Goal: Task Accomplishment & Management: Manage account settings

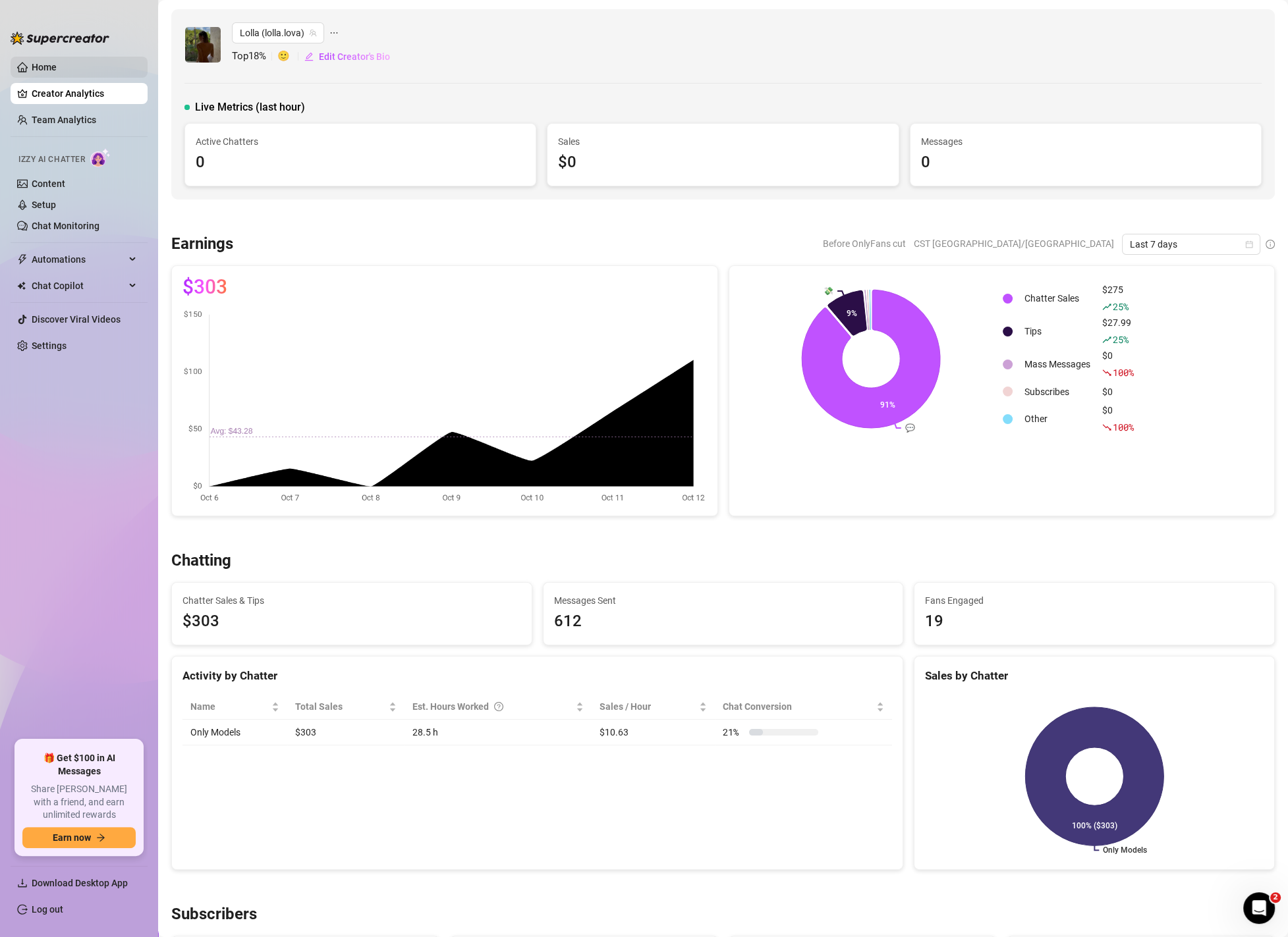
click at [32, 72] on link "Home" at bounding box center [44, 68] width 25 height 11
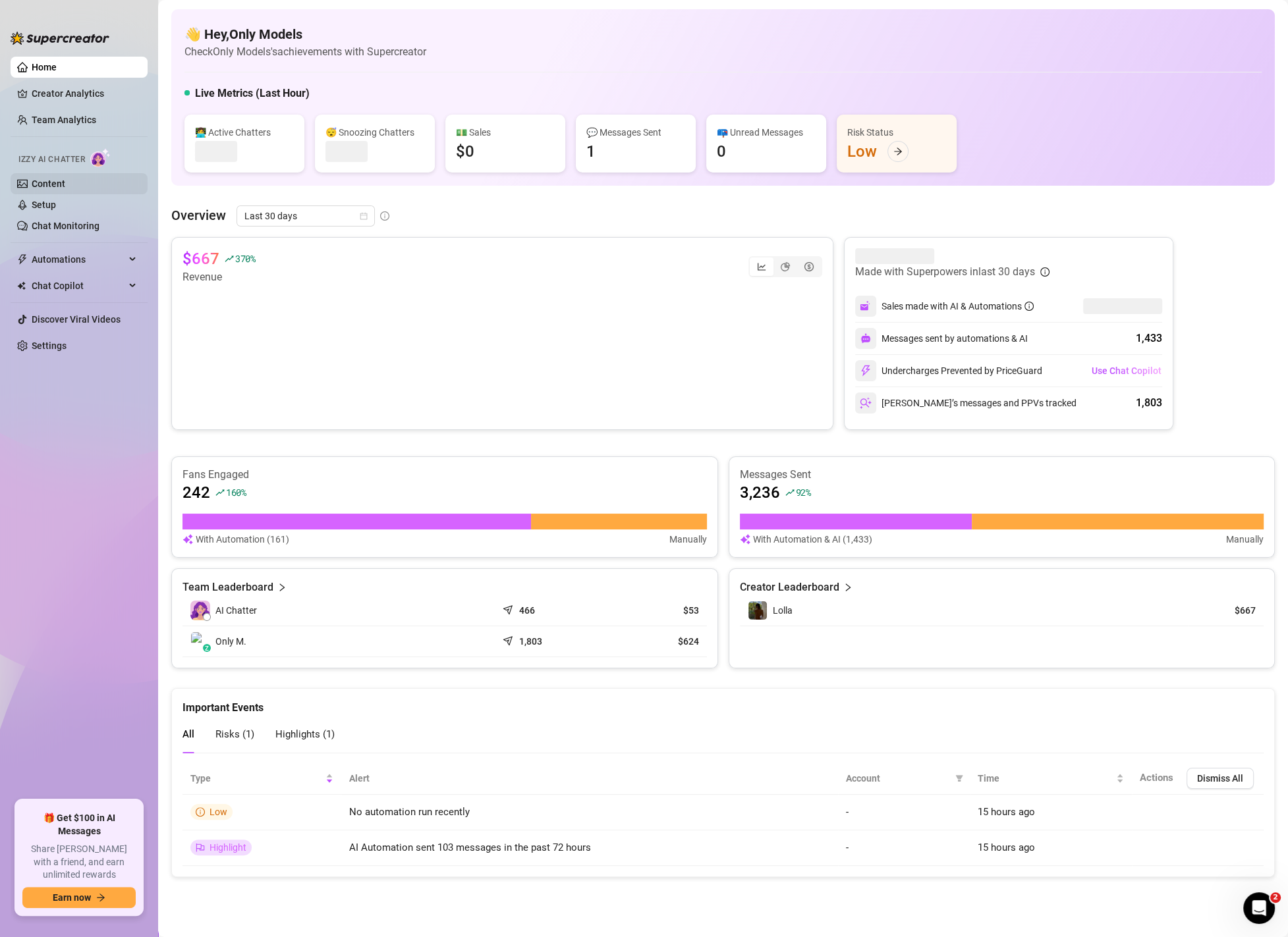
click at [65, 180] on link "Content" at bounding box center [48, 184] width 33 height 11
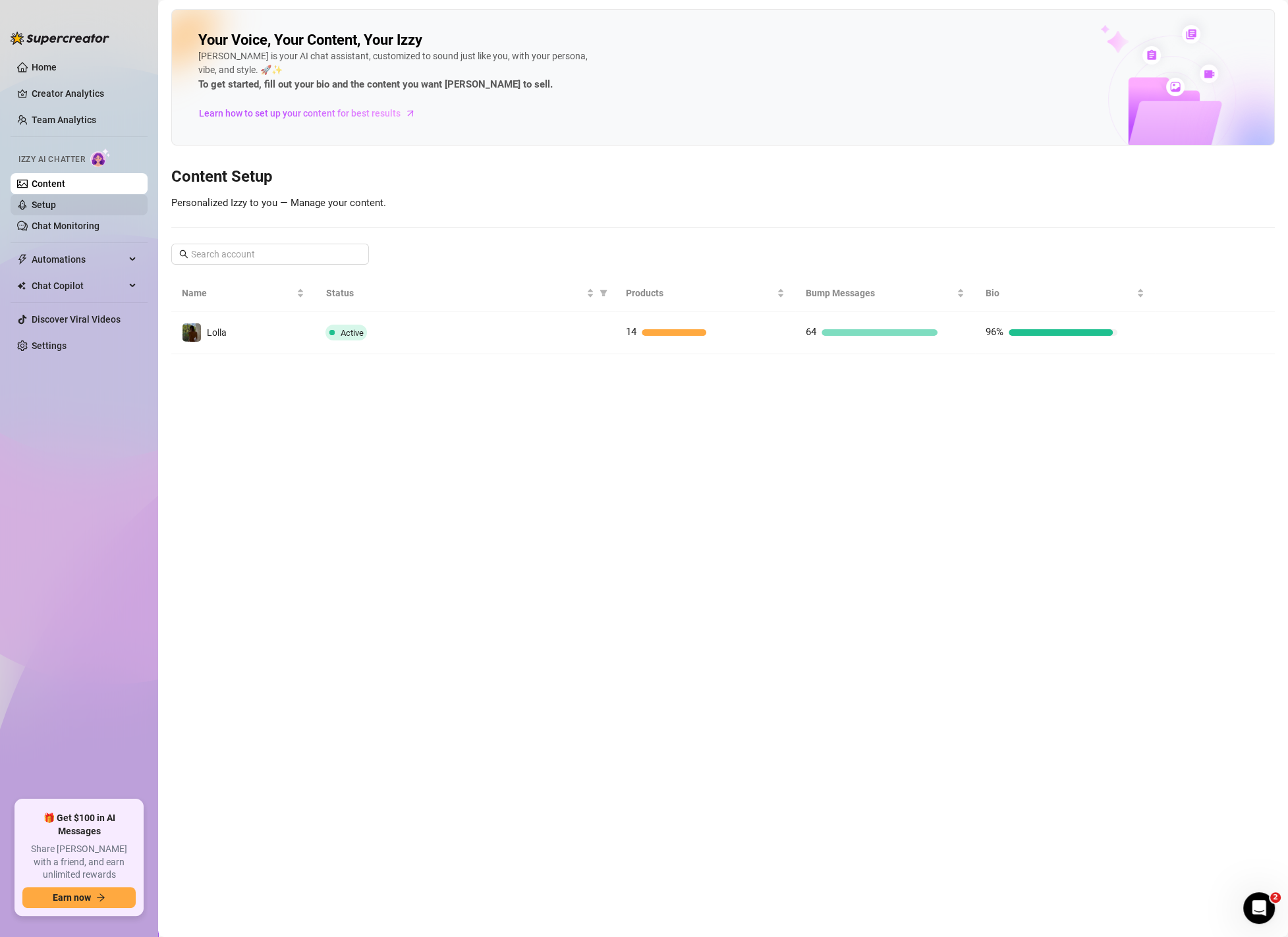
click at [56, 206] on link "Setup" at bounding box center [44, 205] width 24 height 11
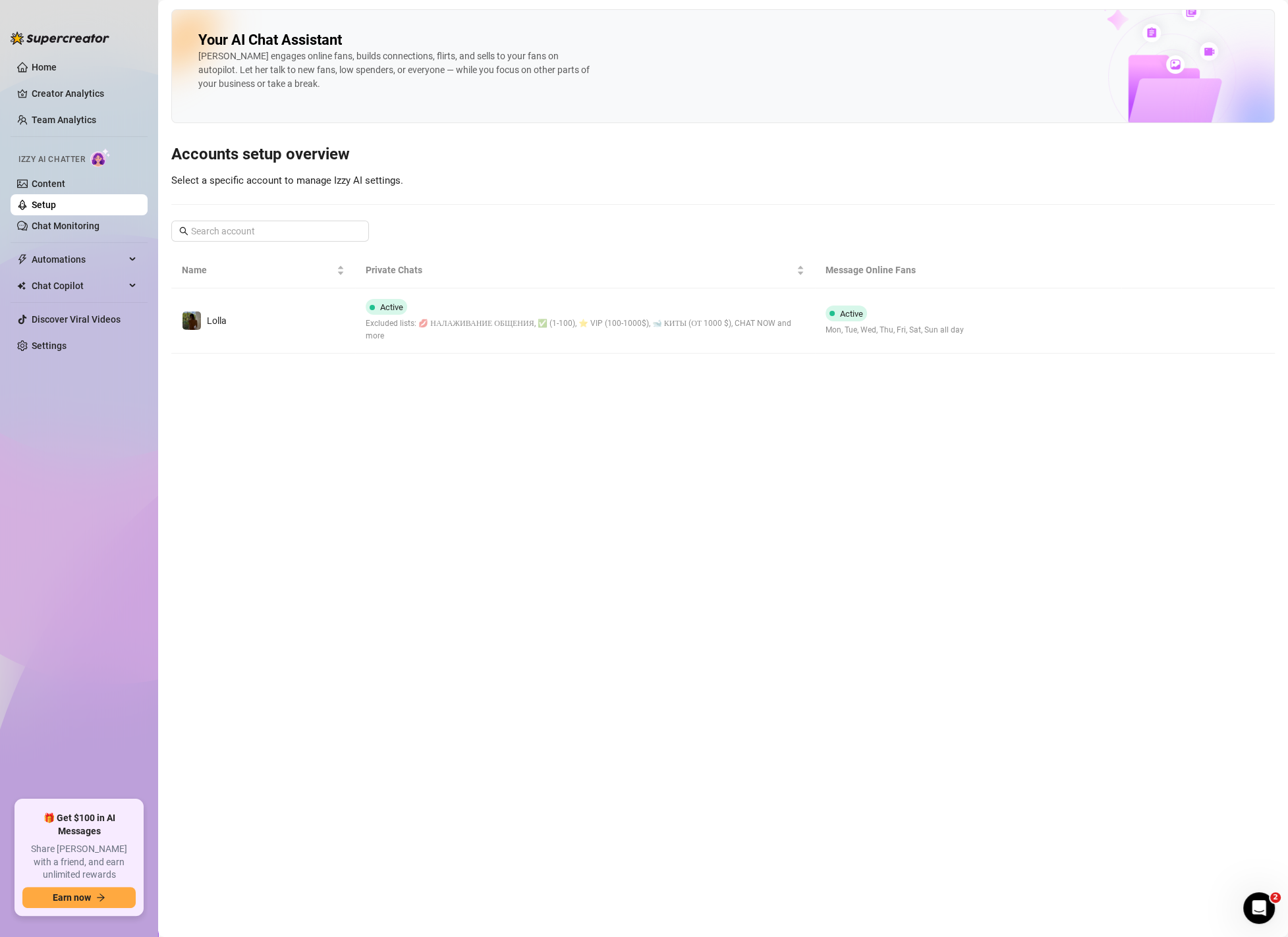
click at [443, 342] on td "Active Excluded lists: 💋 НАЛАЖИВАНИЕ ОБЩЕНИЯ, ✅ (1-100), ⭐️ VIP (100-1000$), 🐋 …" at bounding box center [585, 321] width 460 height 65
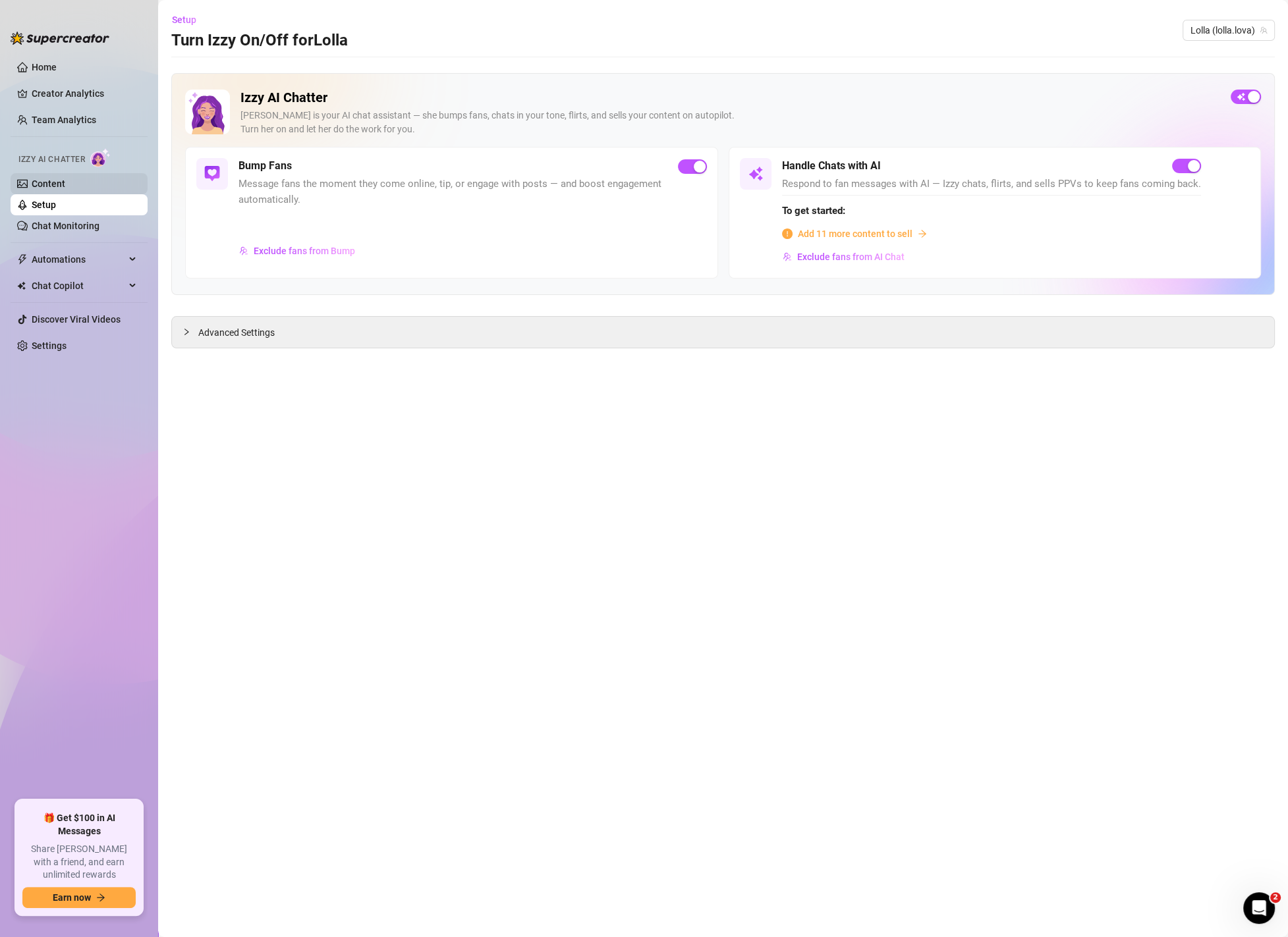
click at [65, 179] on link "Content" at bounding box center [48, 184] width 33 height 11
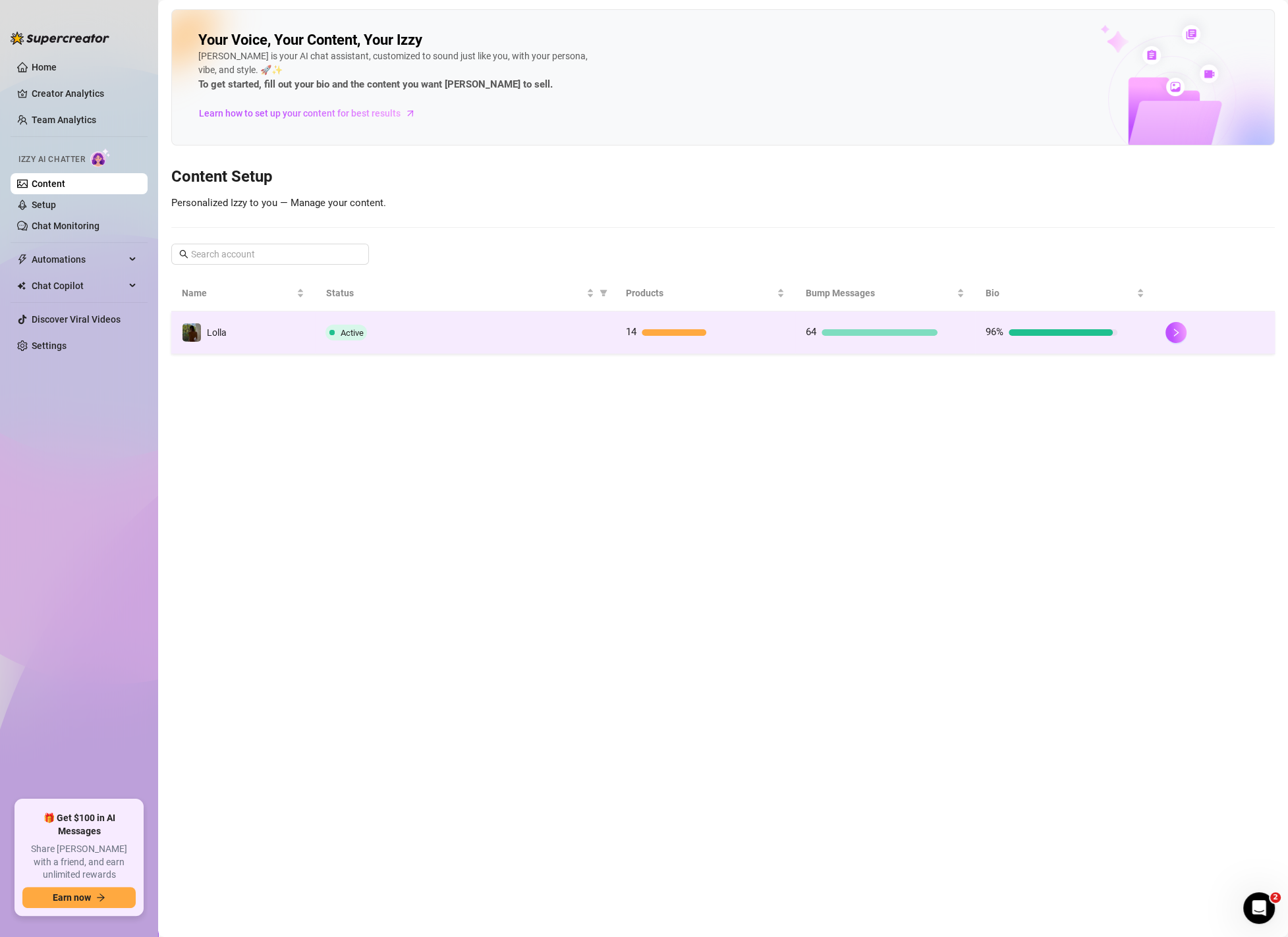
click at [408, 319] on td "Active" at bounding box center [464, 333] width 299 height 43
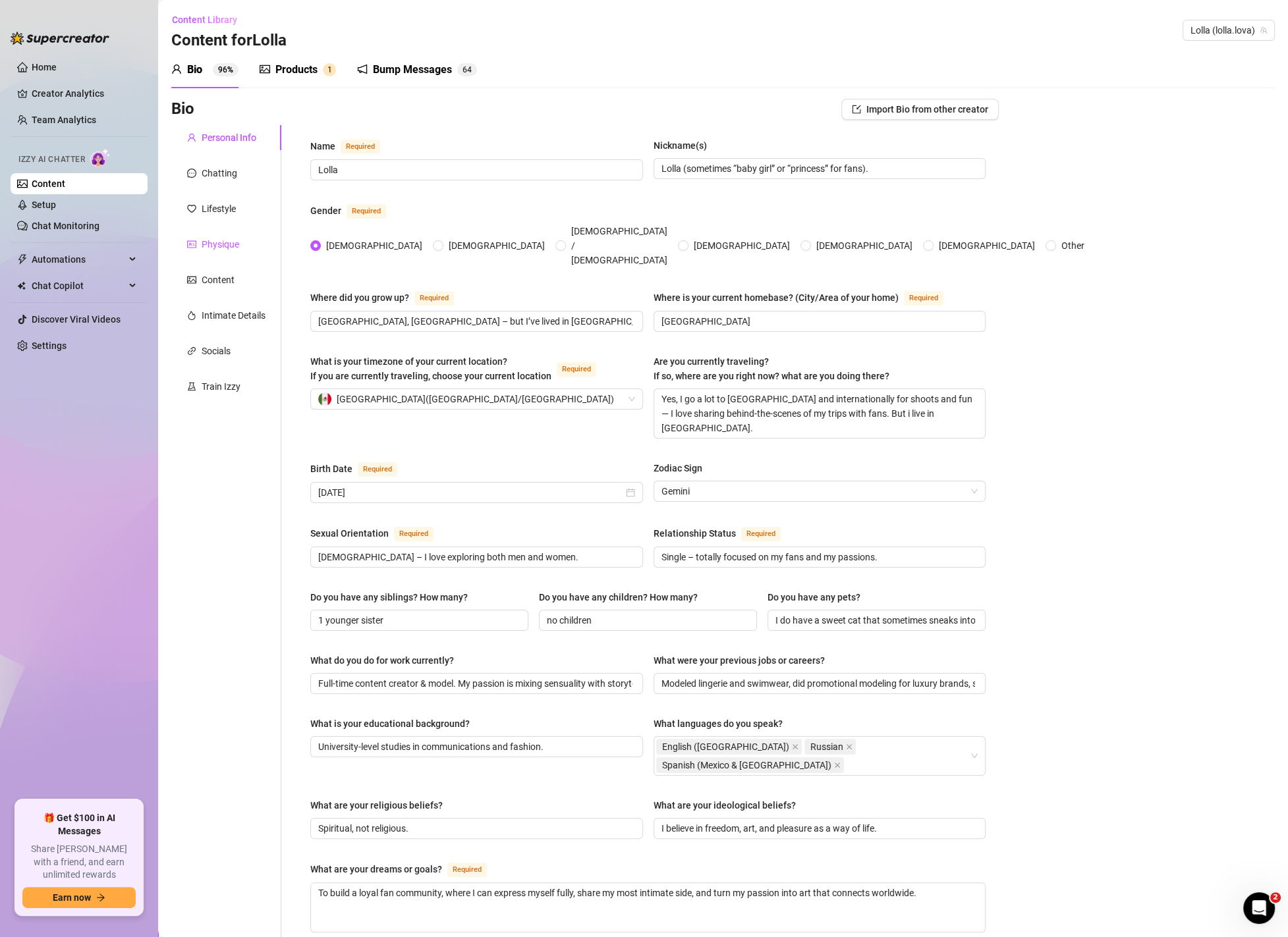
click at [230, 241] on div "Physique" at bounding box center [220, 244] width 37 height 15
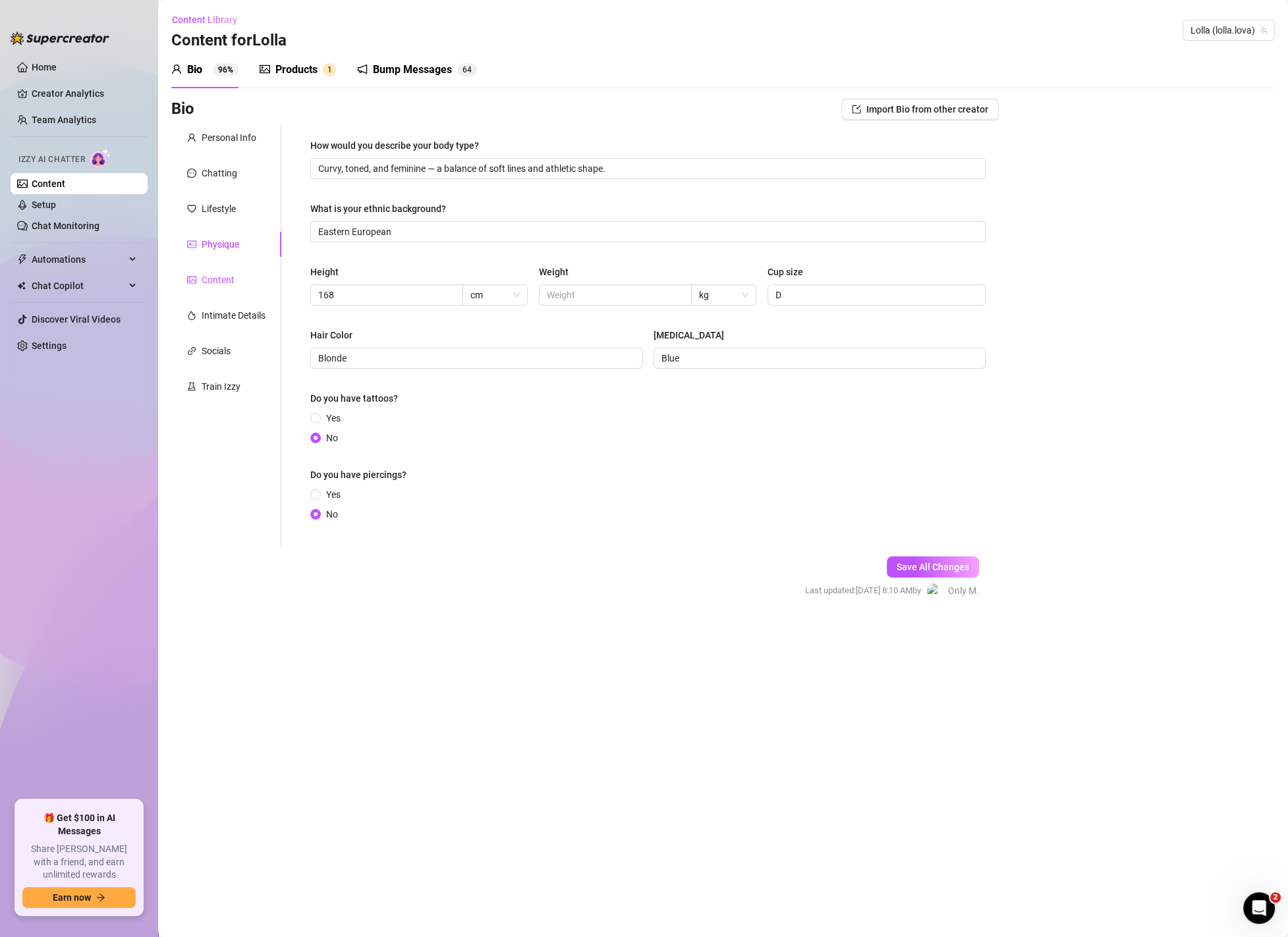
drag, startPoint x: 231, startPoint y: 278, endPoint x: 294, endPoint y: 342, distance: 89.8
click at [231, 278] on div "Content" at bounding box center [218, 280] width 33 height 15
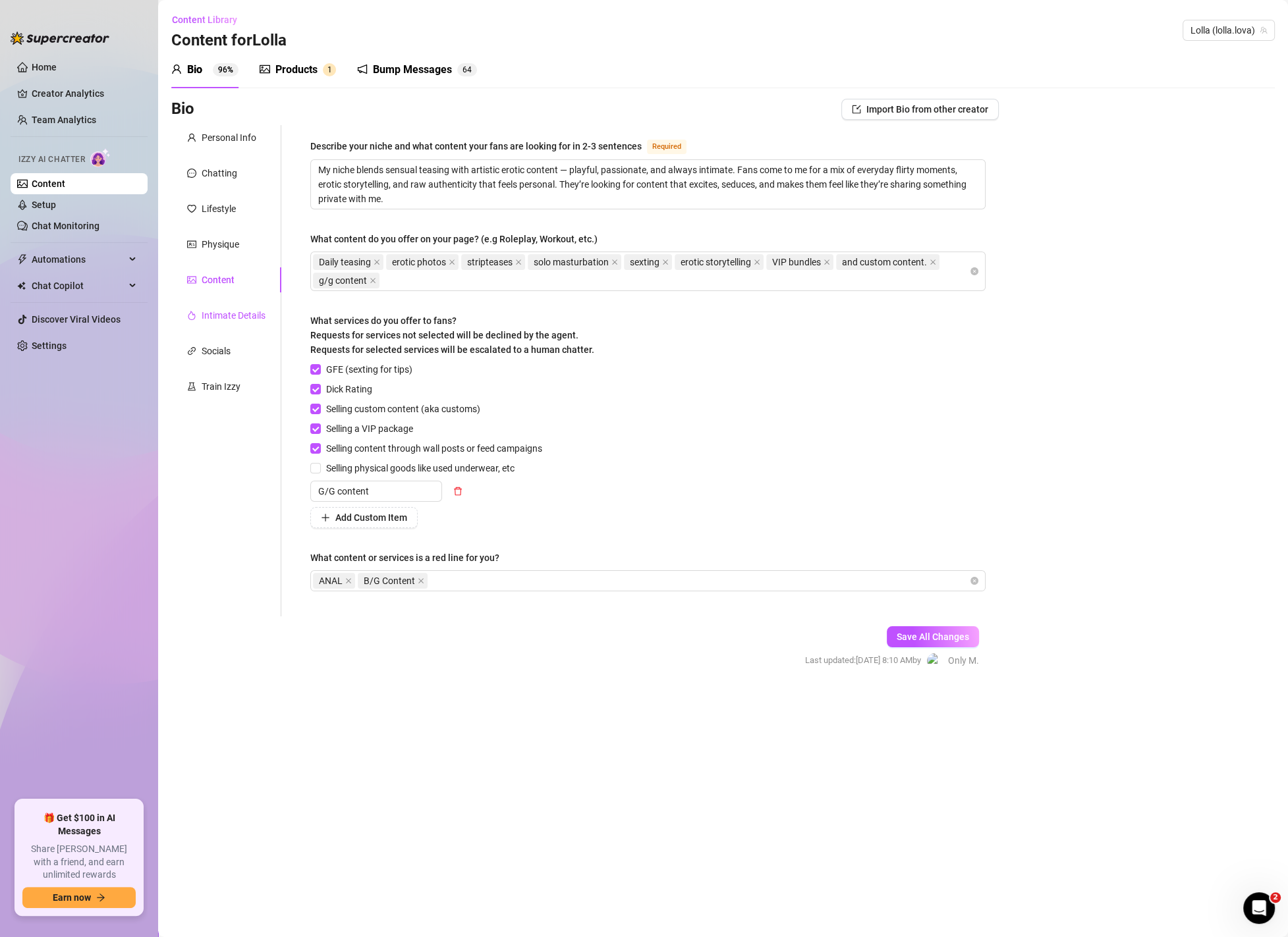
click at [239, 320] on div "Intimate Details" at bounding box center [233, 315] width 64 height 15
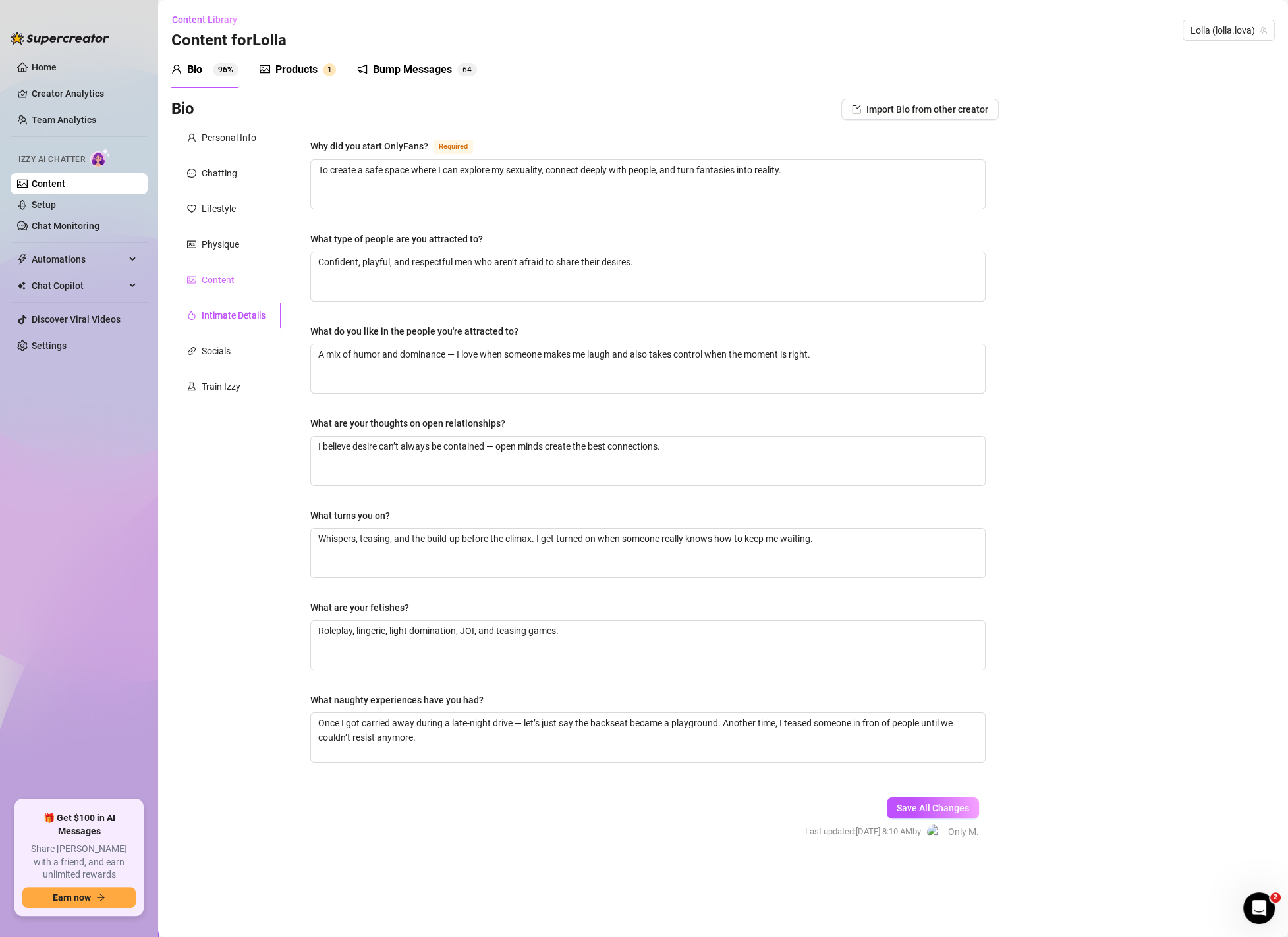
click at [241, 277] on div "Content" at bounding box center [226, 280] width 110 height 25
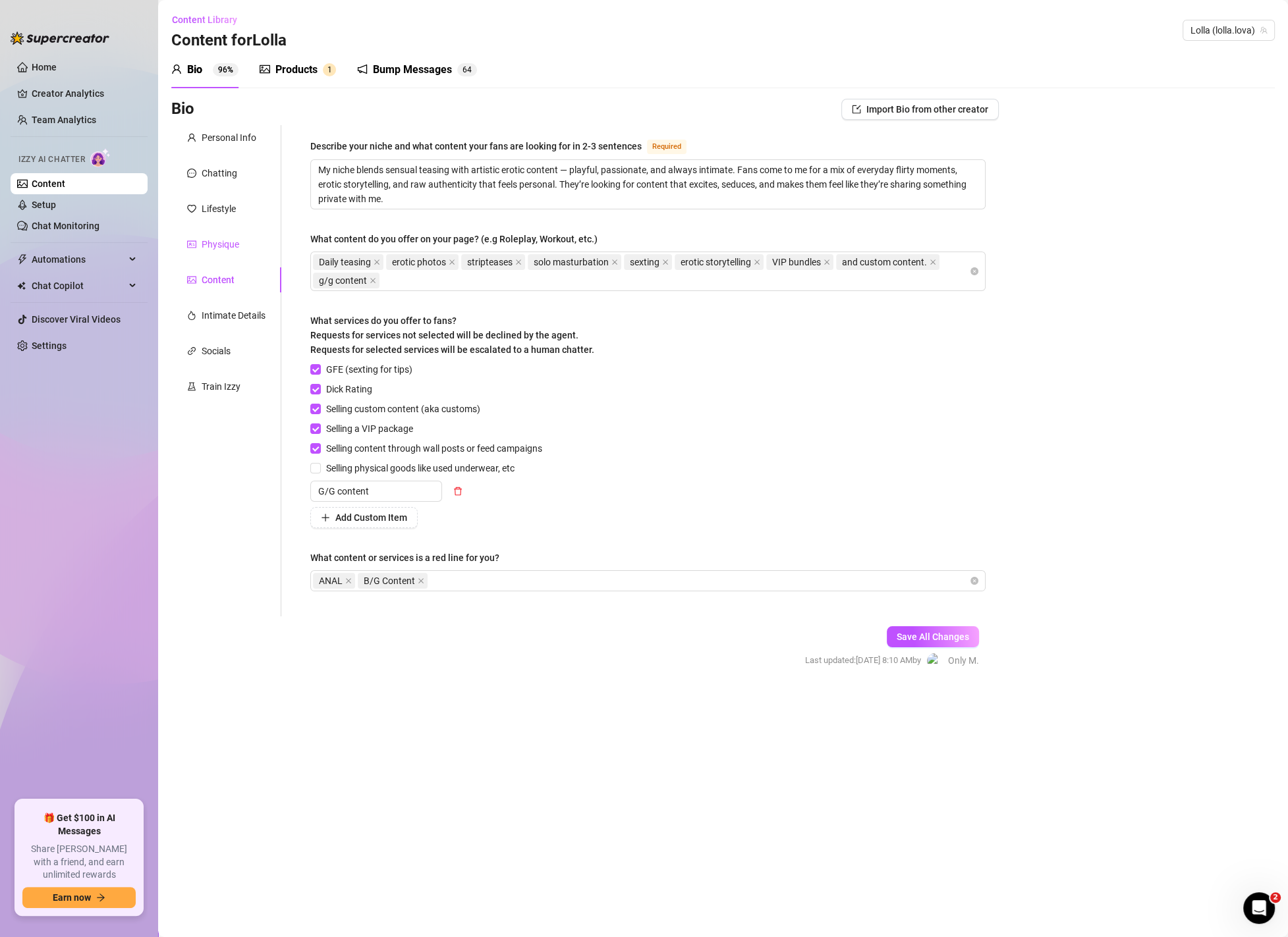
click at [221, 237] on div "Physique" at bounding box center [220, 244] width 37 height 15
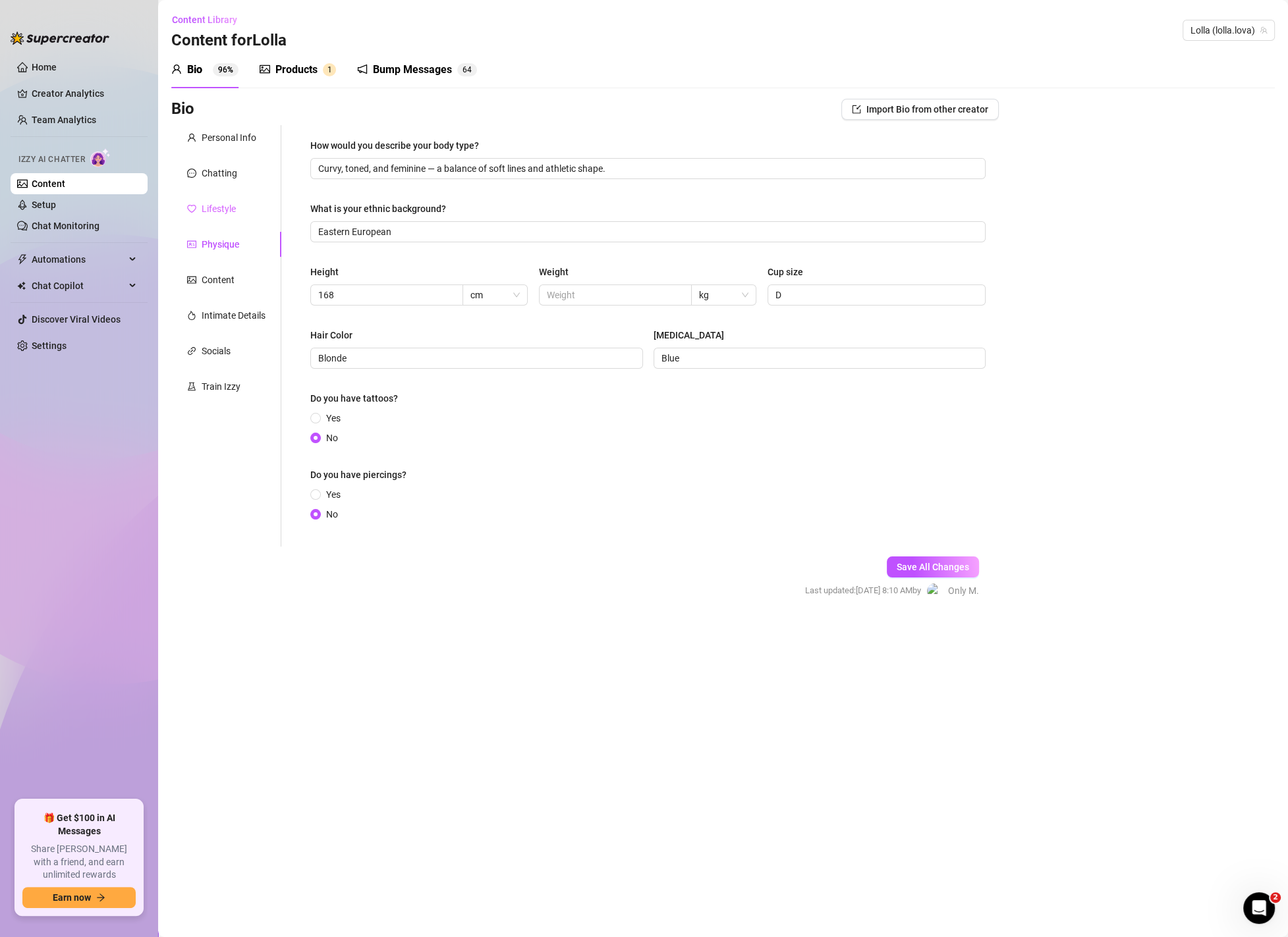
click at [227, 194] on div "Personal Info Chatting Lifestyle Physique Content Intimate Details Socials Trai…" at bounding box center [226, 336] width 110 height 421
click at [226, 204] on div "Lifestyle" at bounding box center [219, 208] width 34 height 15
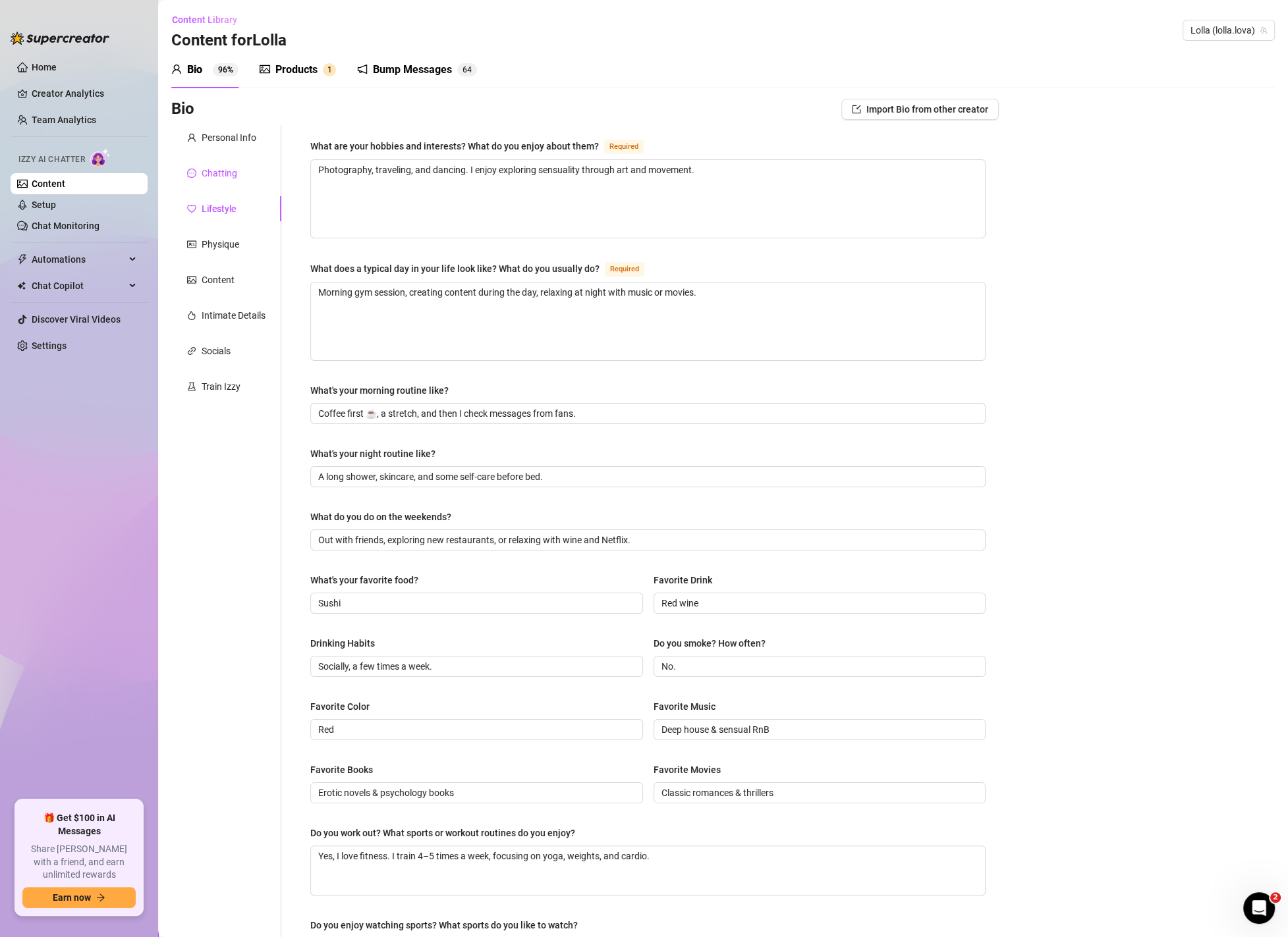
click at [218, 170] on div "Chatting" at bounding box center [219, 173] width 36 height 15
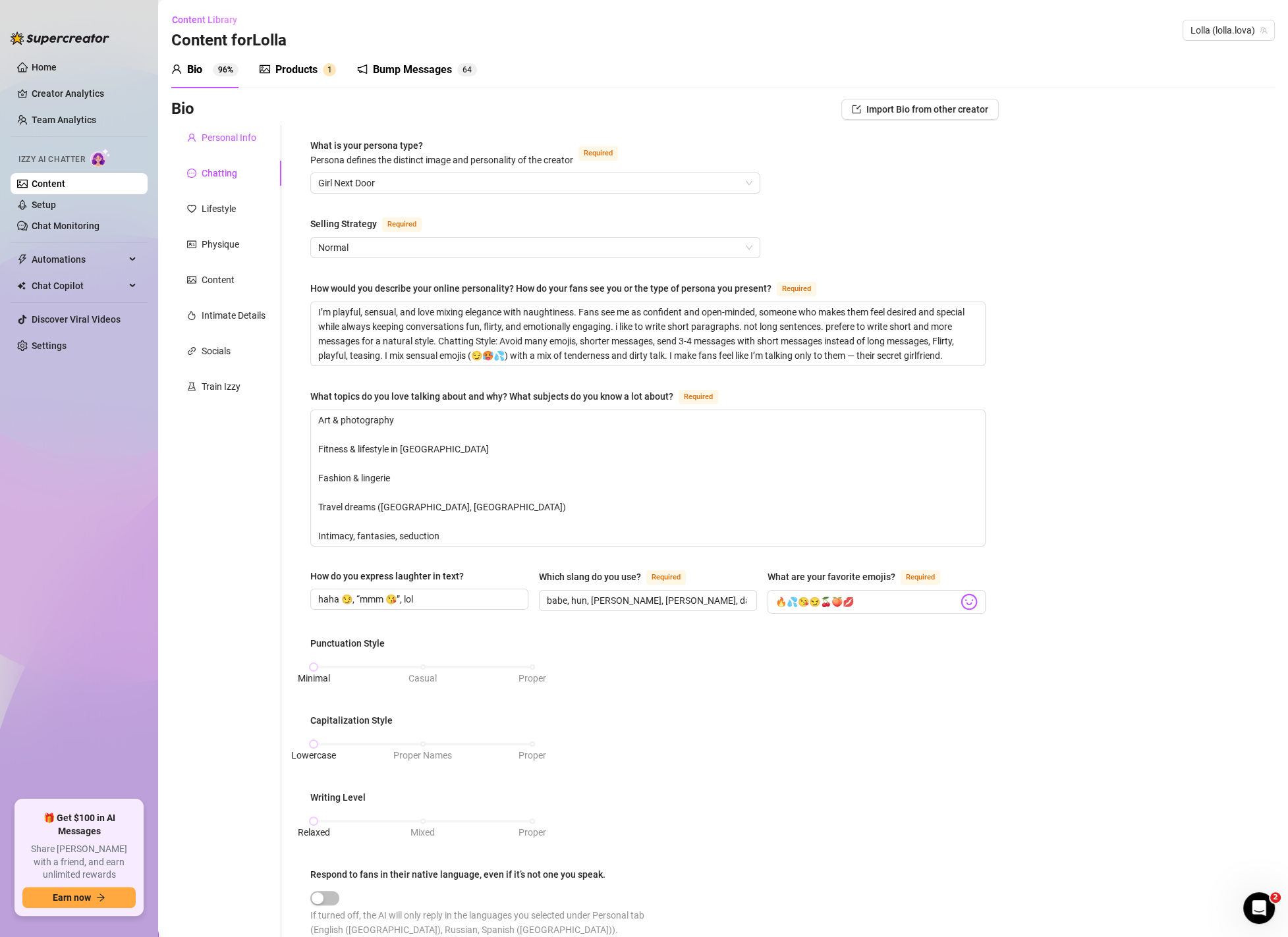
click at [239, 133] on div "Personal Info" at bounding box center [229, 138] width 54 height 15
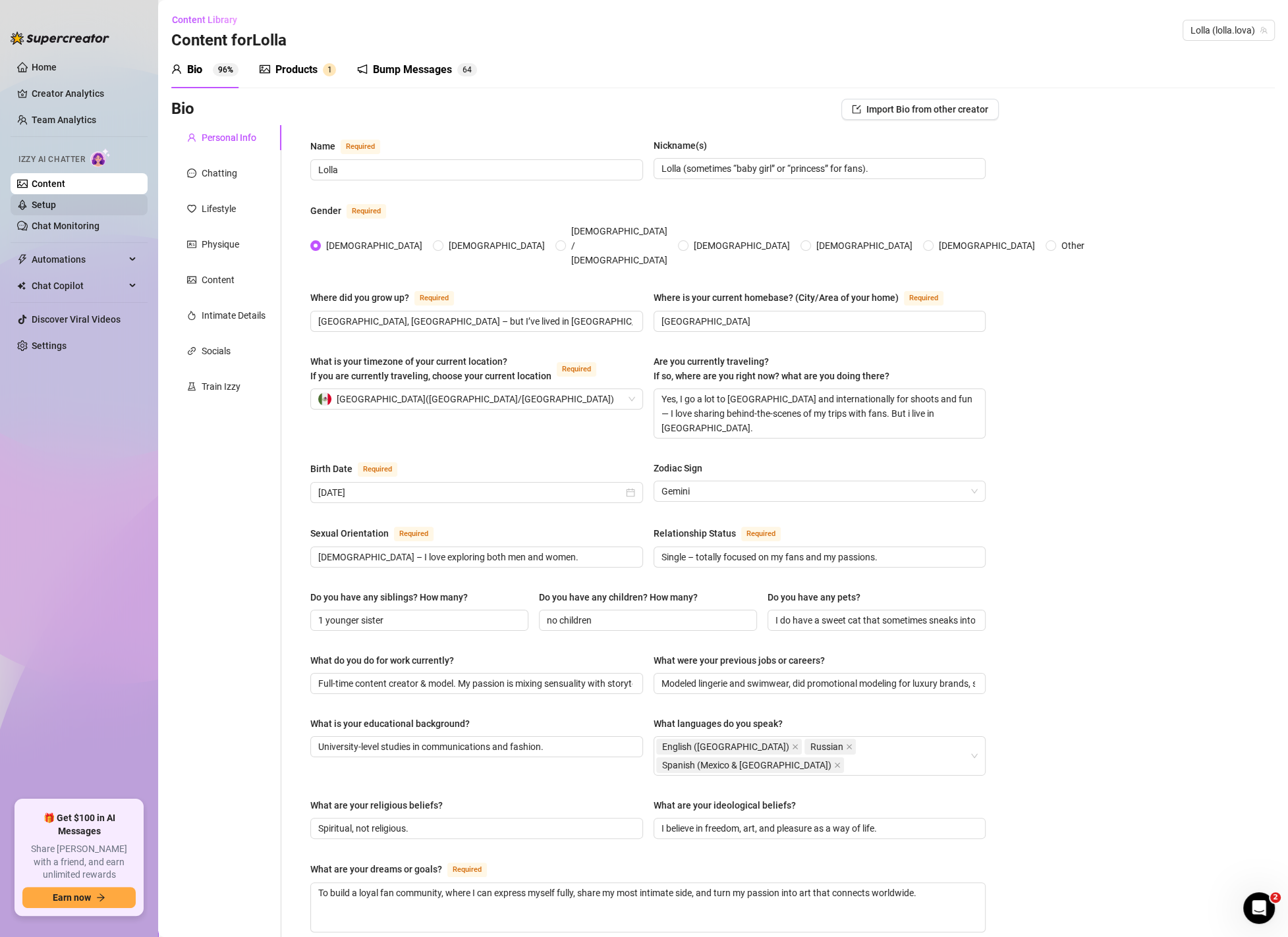
click at [56, 205] on link "Setup" at bounding box center [44, 205] width 24 height 11
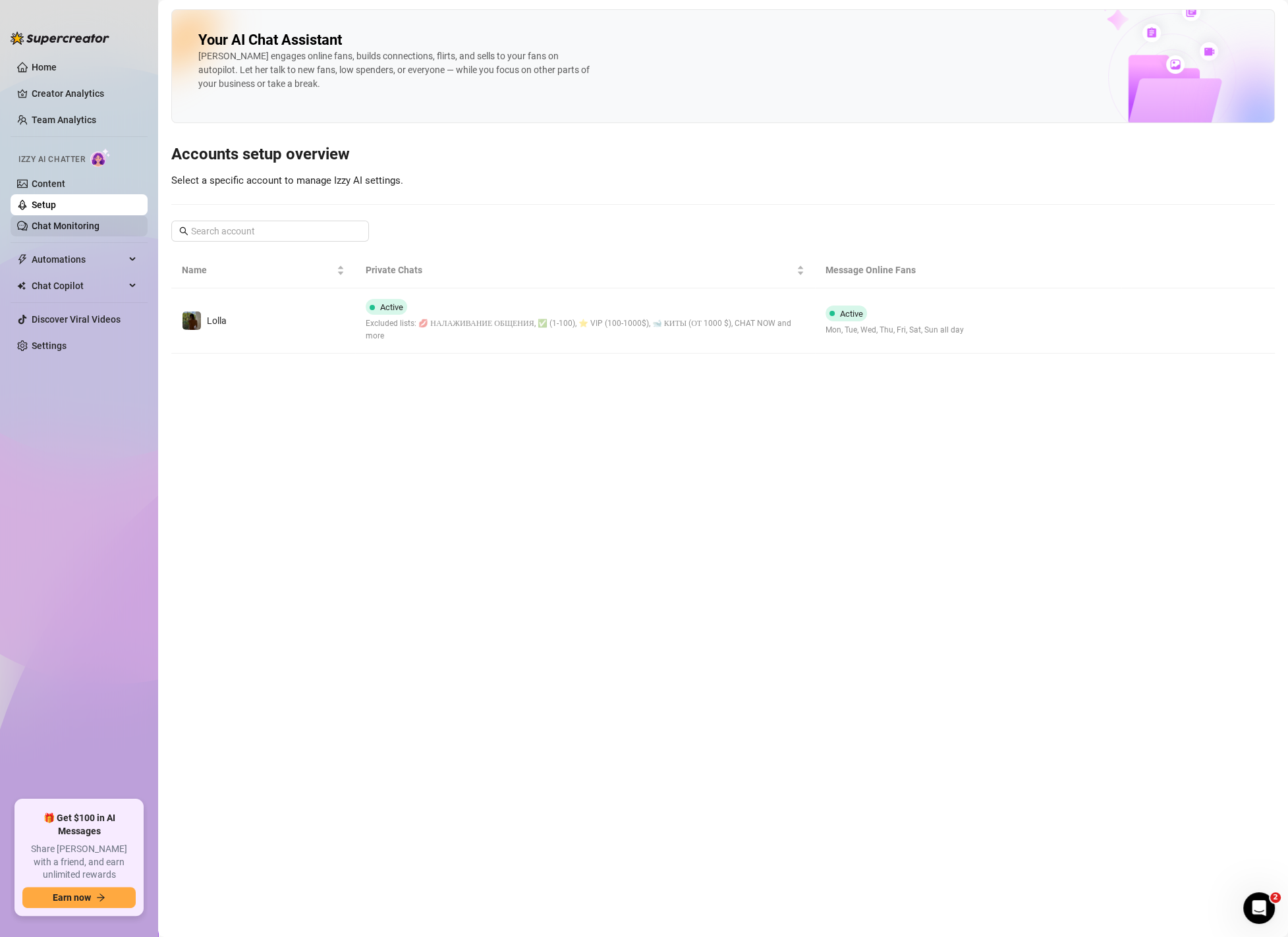
click at [65, 221] on link "Chat Monitoring" at bounding box center [65, 226] width 68 height 11
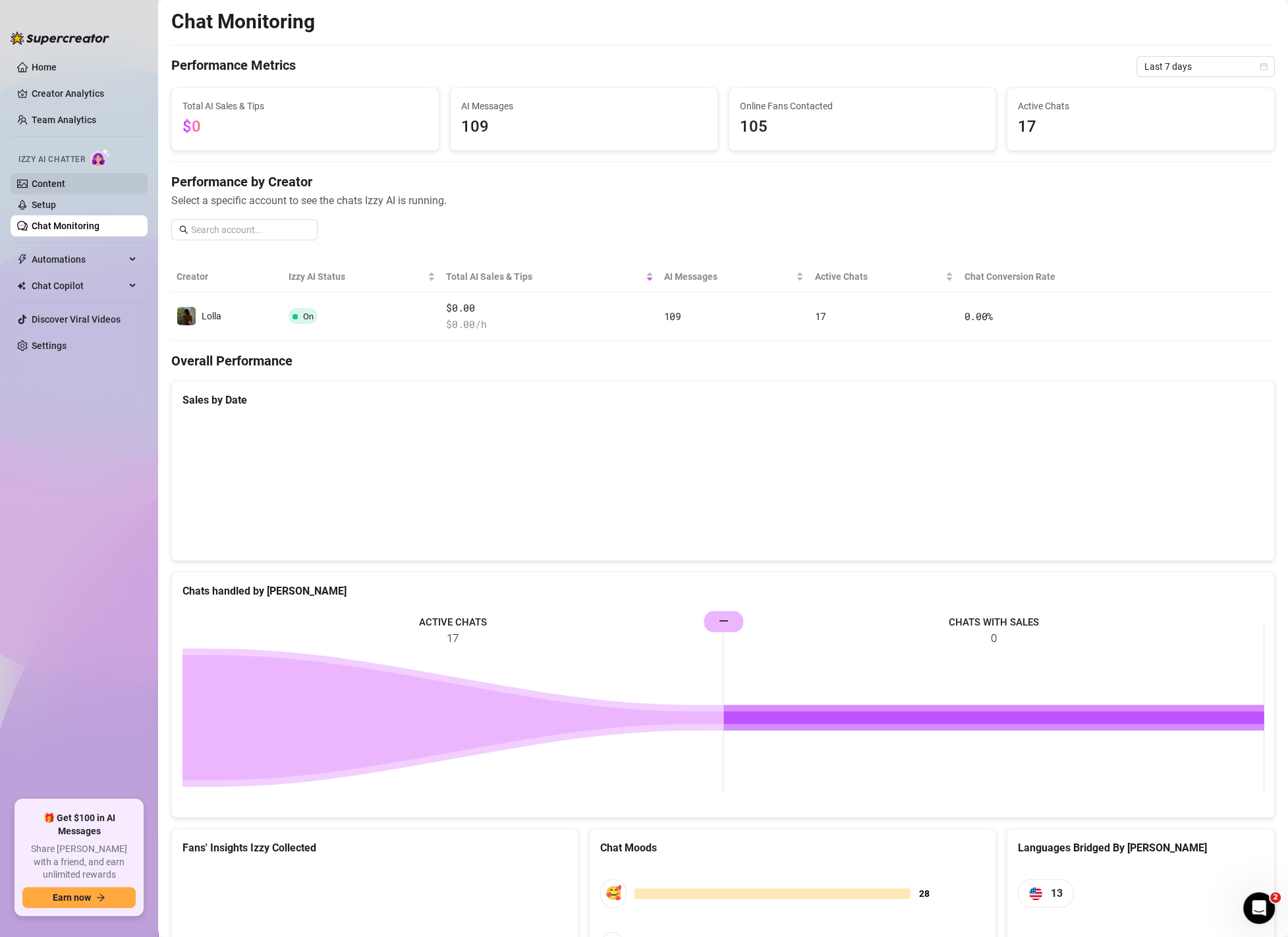
click at [65, 183] on link "Content" at bounding box center [48, 184] width 33 height 11
